Goal: Task Accomplishment & Management: Complete application form

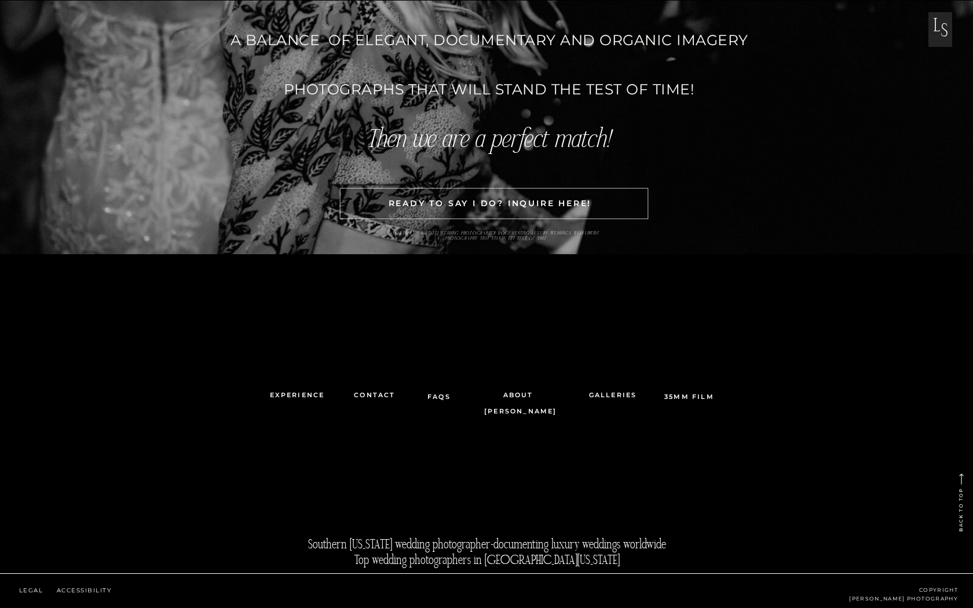
scroll to position [3590, 0]
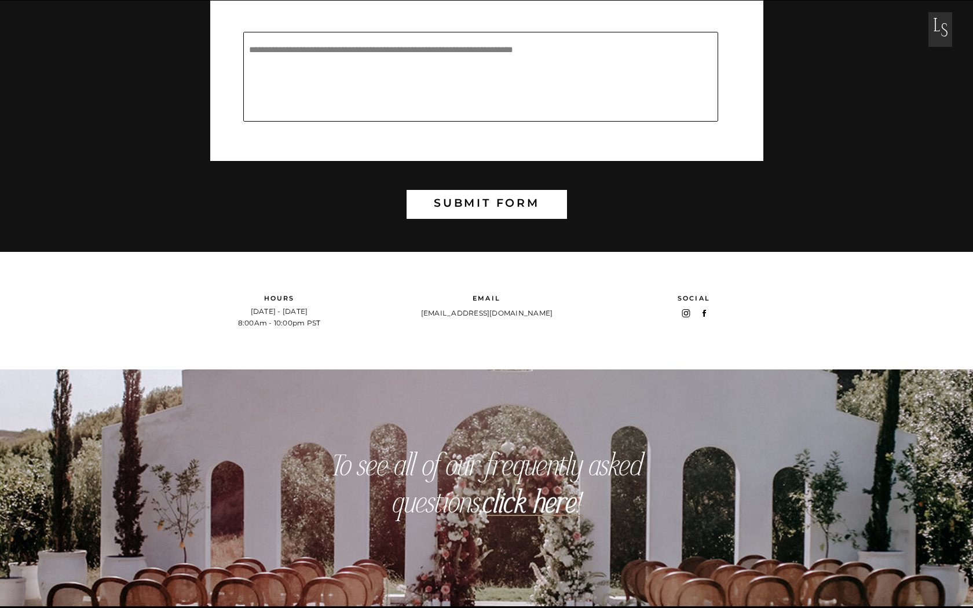
scroll to position [467, 0]
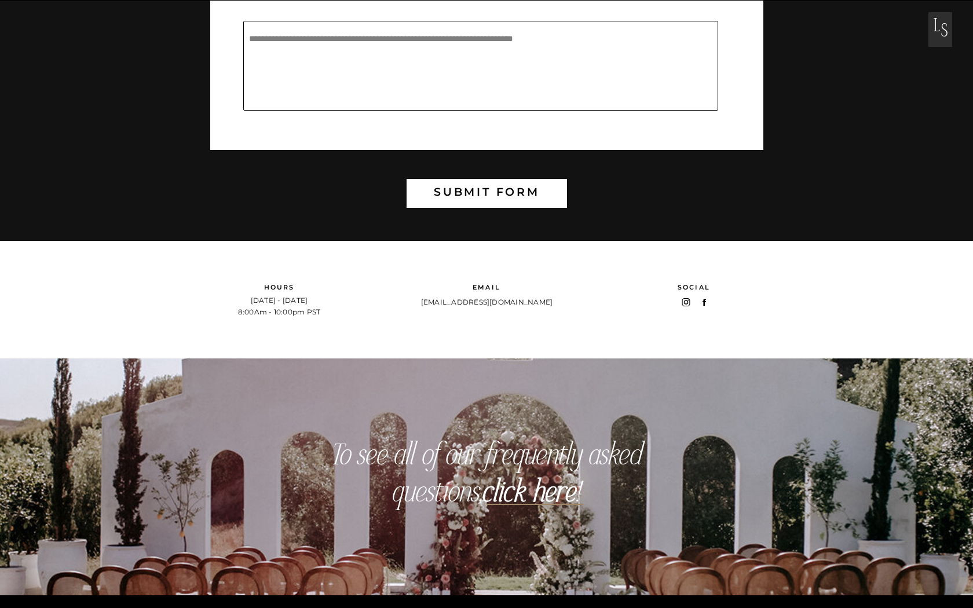
drag, startPoint x: 575, startPoint y: 302, endPoint x: 370, endPoint y: 303, distance: 205.5
click at [370, 303] on div "s L s L submit form Thanks so much for reaching out. We'll be in touch within 1…" at bounding box center [486, 241] width 973 height 1416
drag, startPoint x: 404, startPoint y: 304, endPoint x: 590, endPoint y: 305, distance: 185.8
click at [590, 305] on div "s L s L submit form Thanks so much for reaching out. We'll be in touch within 1…" at bounding box center [486, 241] width 973 height 1416
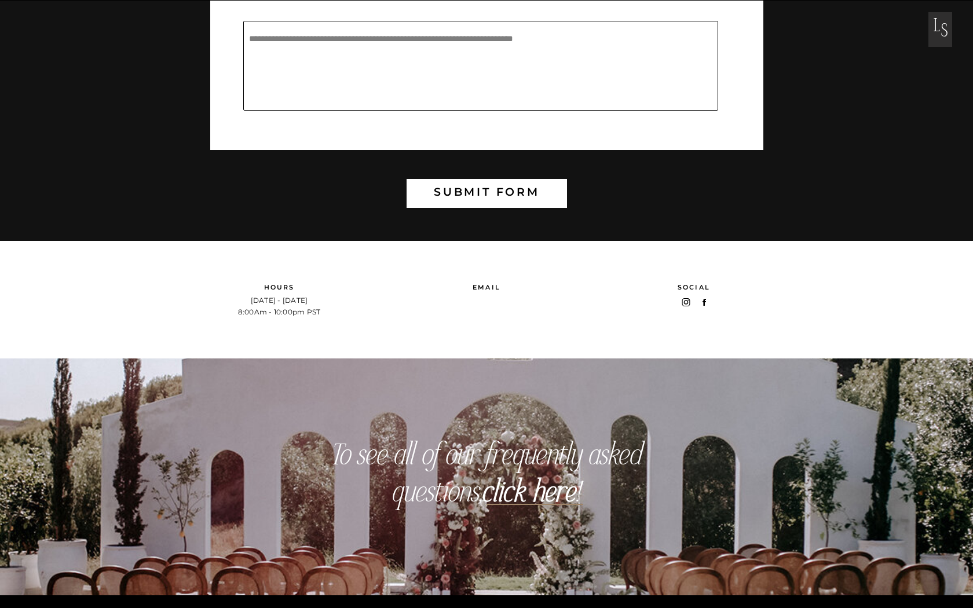
drag, startPoint x: 576, startPoint y: 306, endPoint x: 555, endPoint y: 300, distance: 22.2
click at [555, 300] on div "s L s L submit form Thanks so much for reaching out. We'll be in touch within 1…" at bounding box center [486, 241] width 973 height 1416
click at [818, 284] on div "s L s L submit form Thanks so much for reaching out. We'll be in touch within 1…" at bounding box center [486, 241] width 973 height 1416
drag, startPoint x: 574, startPoint y: 303, endPoint x: 561, endPoint y: 305, distance: 12.8
click at [561, 305] on div "s L s L submit form Thanks so much for reaching out. We'll be in touch within 1…" at bounding box center [486, 241] width 973 height 1416
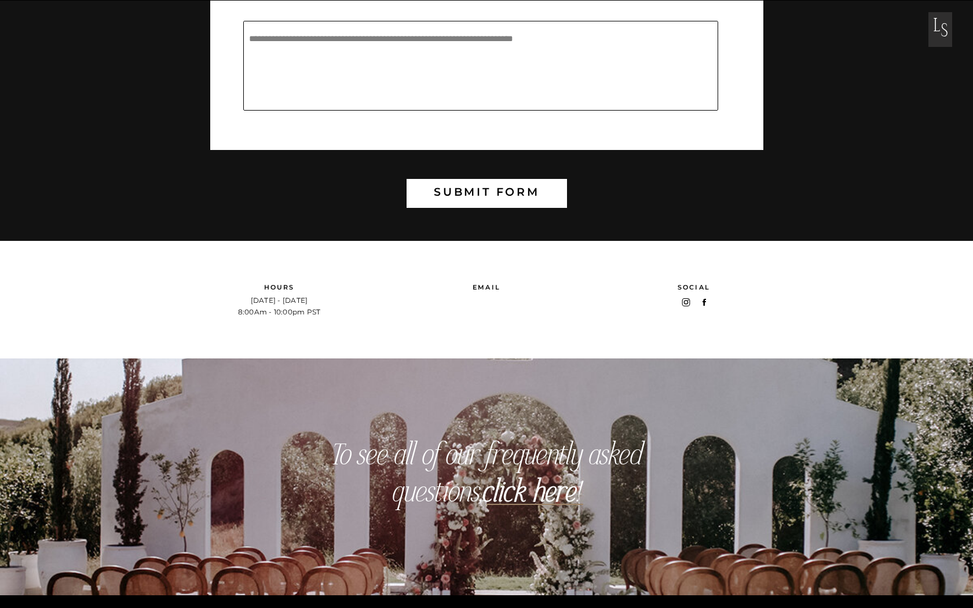
copy div "Social Monday - Saturday 8:00Am - 10:00pm PST Hours laurashepardphotography@gma…"
